Goal: Understand process/instructions: Learn how to perform a task or action

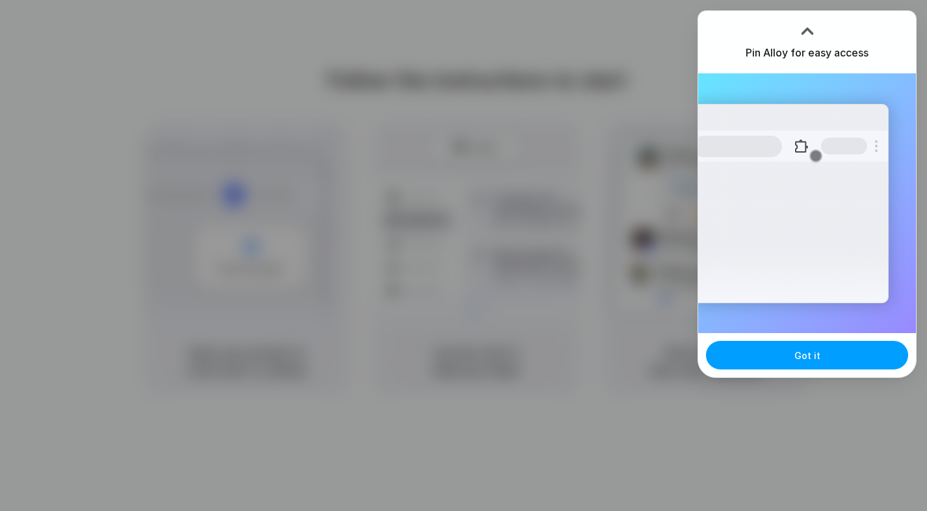
click at [822, 356] on button "Got it" at bounding box center [807, 355] width 202 height 29
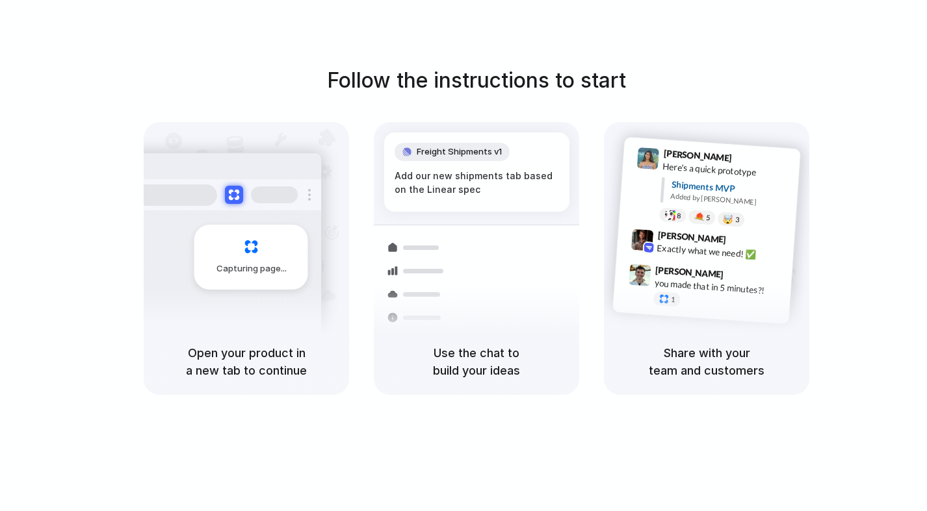
click at [461, 45] on div "Follow the instructions to start Capturing page Open your product in a new tab …" at bounding box center [476, 268] width 953 height 537
